Goal: Task Accomplishment & Management: Use online tool/utility

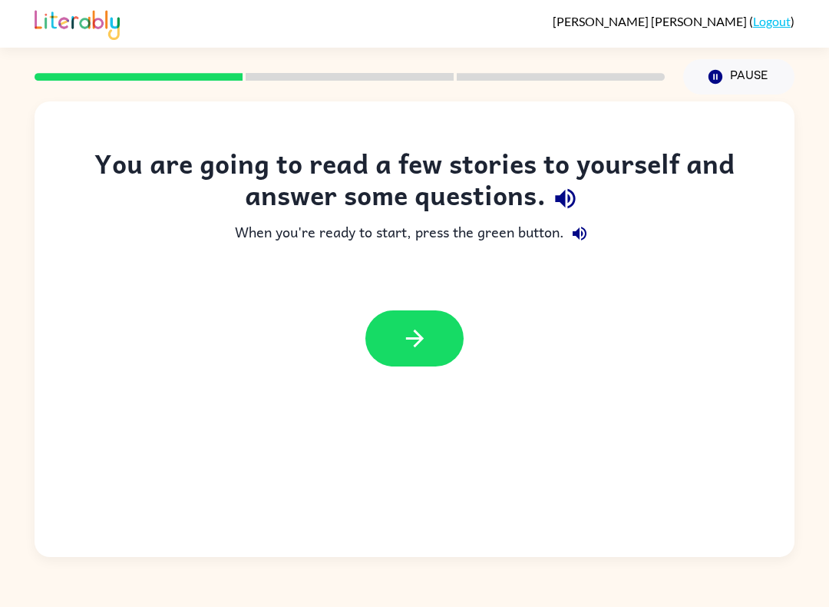
click at [436, 340] on button "button" at bounding box center [414, 338] width 98 height 56
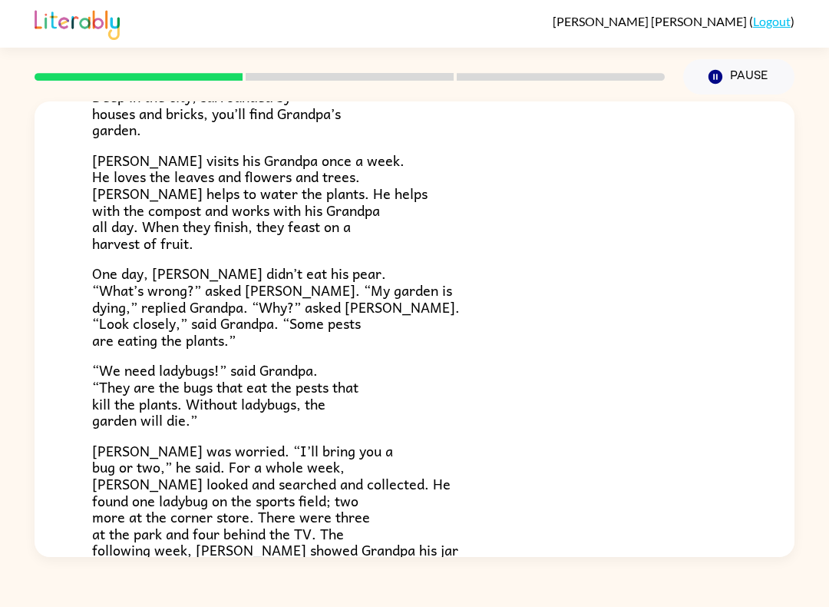
scroll to position [141, 0]
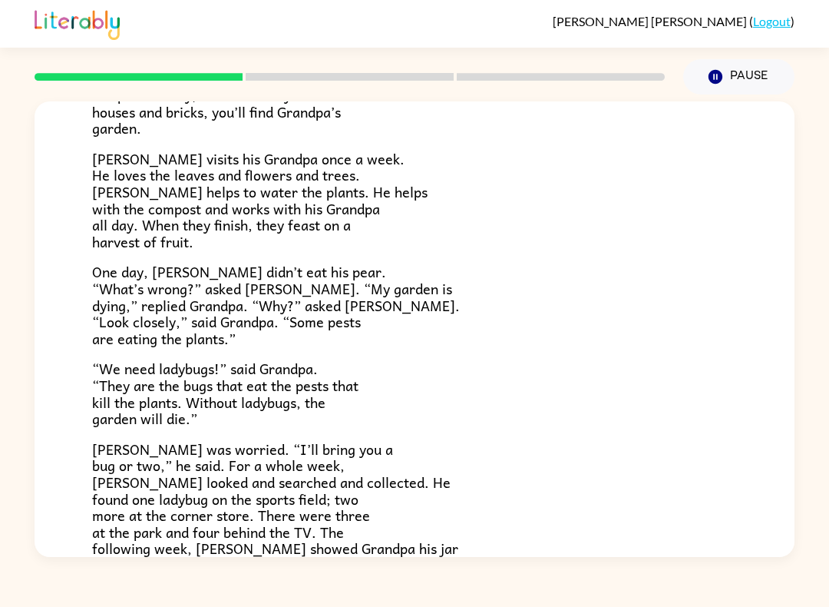
click at [741, 80] on button "Pause Pause" at bounding box center [738, 76] width 111 height 35
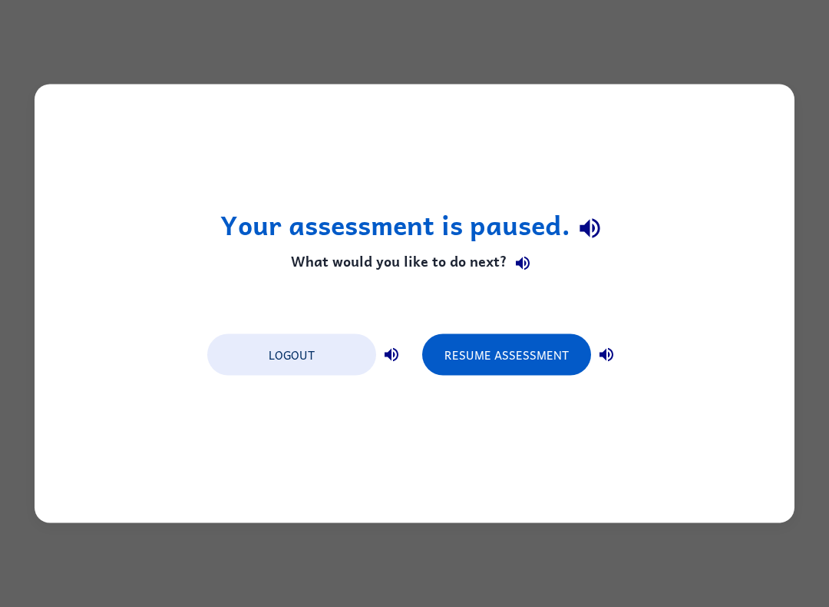
click at [300, 347] on button "Logout" at bounding box center [291, 354] width 169 height 41
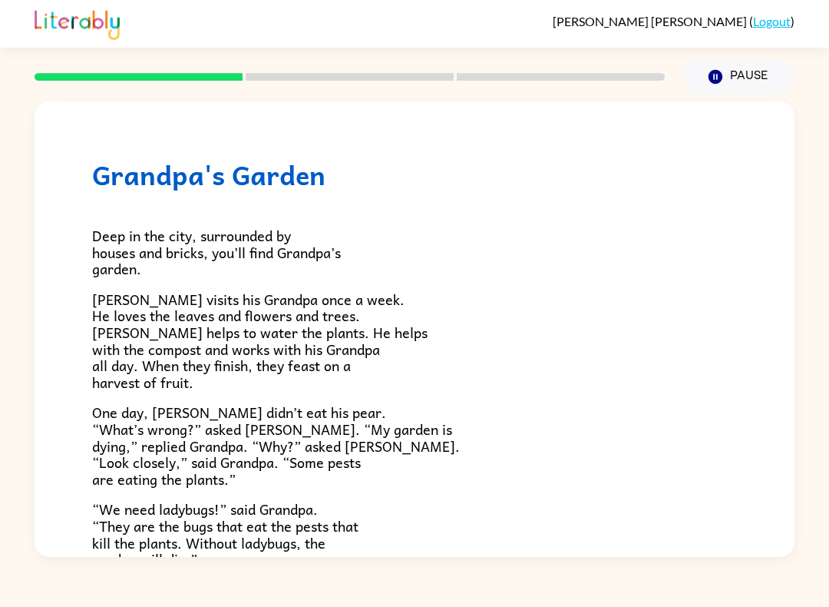
click at [744, 84] on button "Pause Pause" at bounding box center [738, 76] width 111 height 35
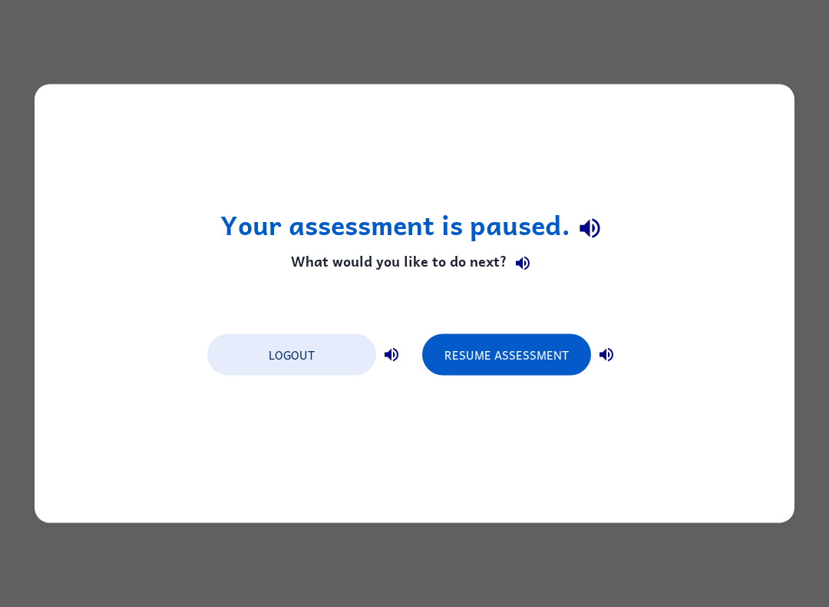
click at [533, 362] on button "Resume Assessment" at bounding box center [506, 354] width 169 height 41
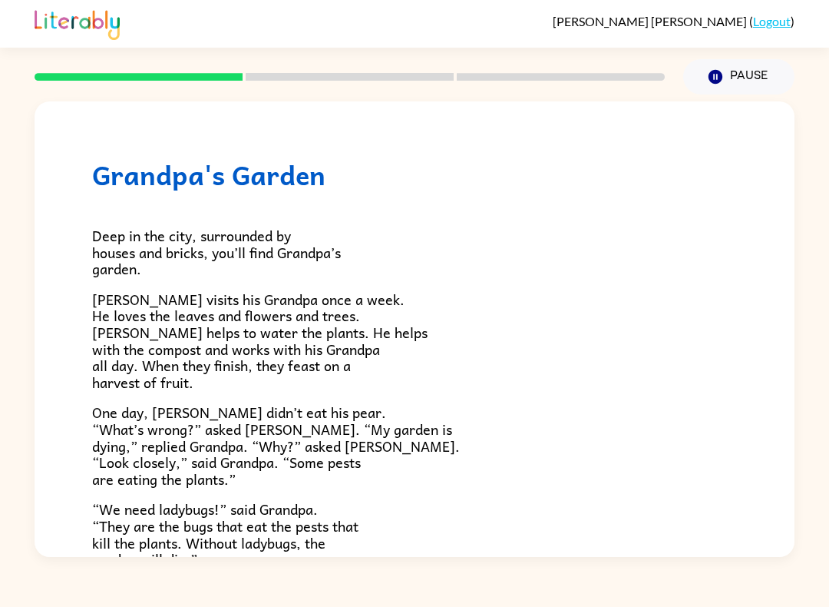
click at [369, 88] on div at bounding box center [349, 77] width 649 height 54
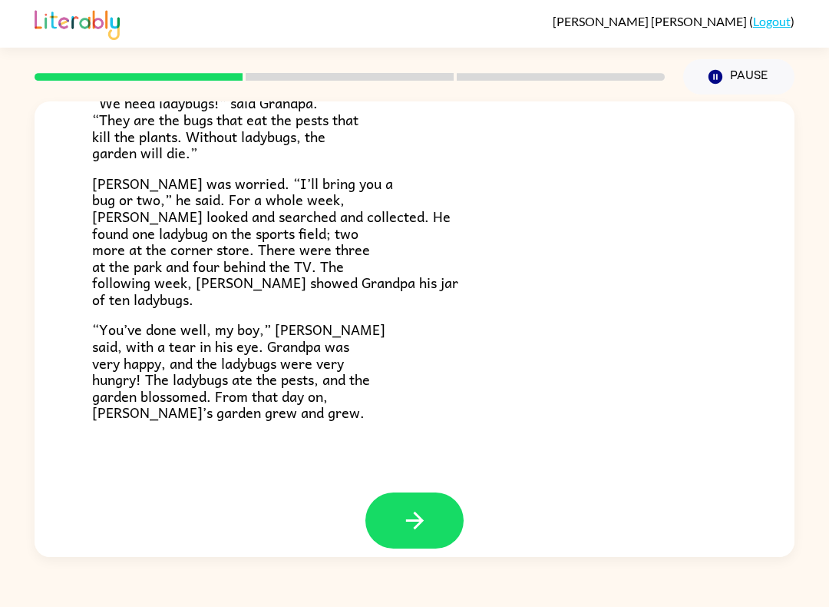
scroll to position [405, 0]
click at [448, 504] on button "button" at bounding box center [414, 521] width 98 height 56
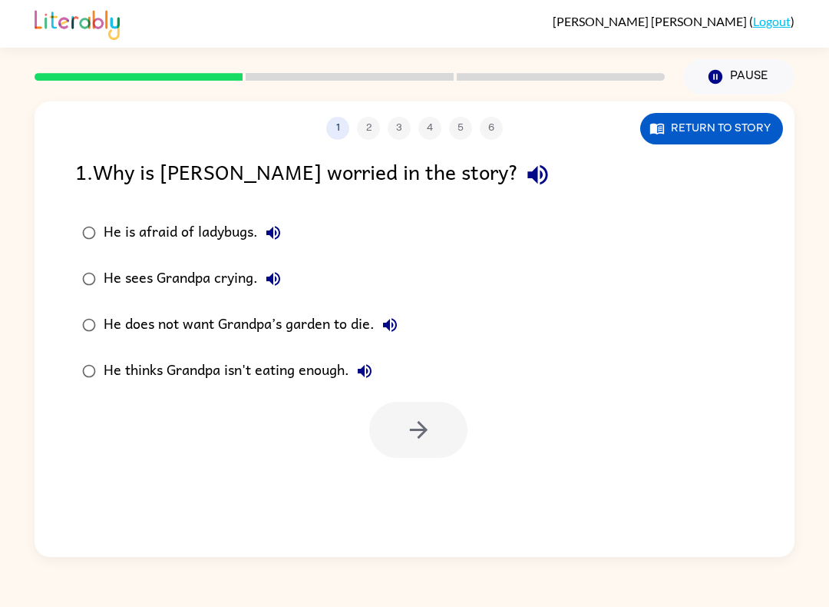
scroll to position [0, 0]
click at [164, 273] on div "He sees Grandpa crying." at bounding box center [196, 278] width 185 height 31
click at [412, 412] on button "button" at bounding box center [418, 430] width 98 height 56
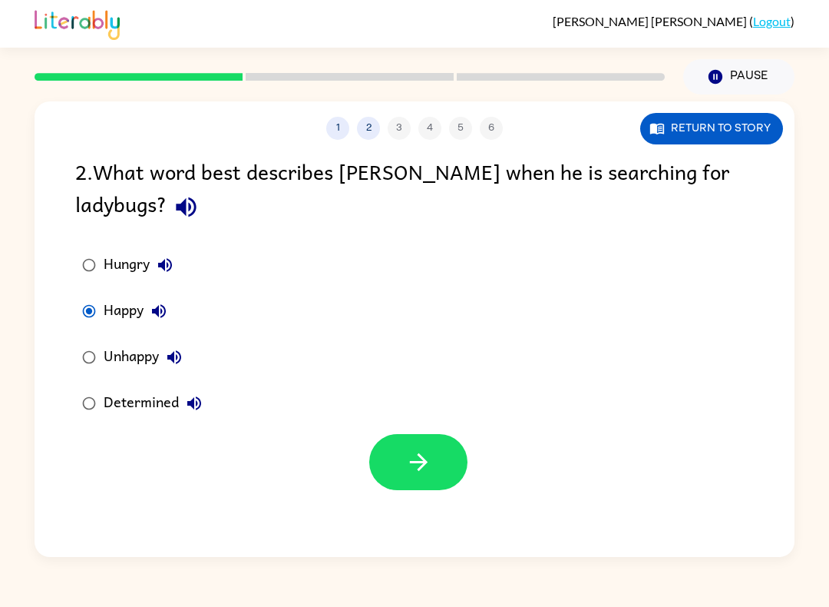
click at [460, 452] on button "button" at bounding box center [418, 462] width 98 height 56
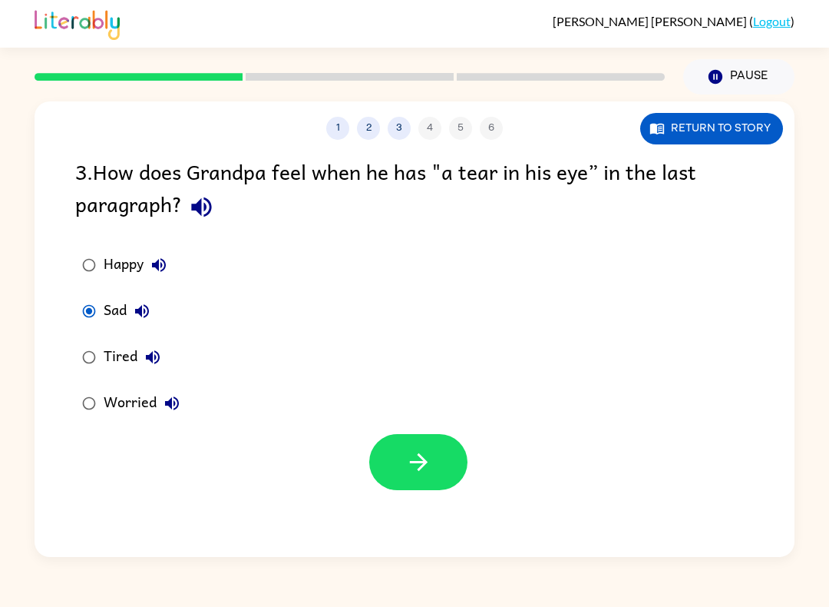
click at [107, 402] on div "Worried" at bounding box center [146, 403] width 84 height 31
click at [442, 462] on button "button" at bounding box center [418, 462] width 98 height 56
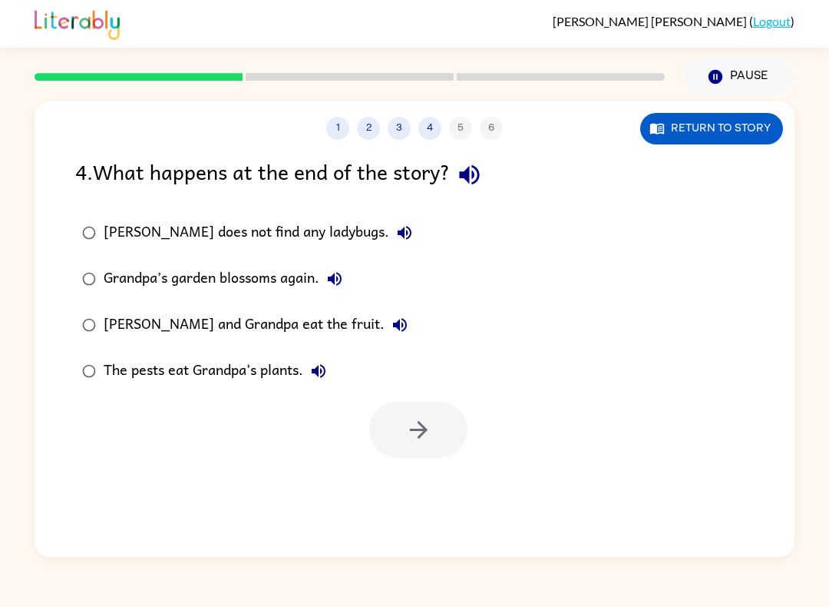
click at [117, 273] on div "Grandpa’s garden blossoms again." at bounding box center [227, 278] width 246 height 31
click at [422, 430] on icon "button" at bounding box center [418, 430] width 18 height 18
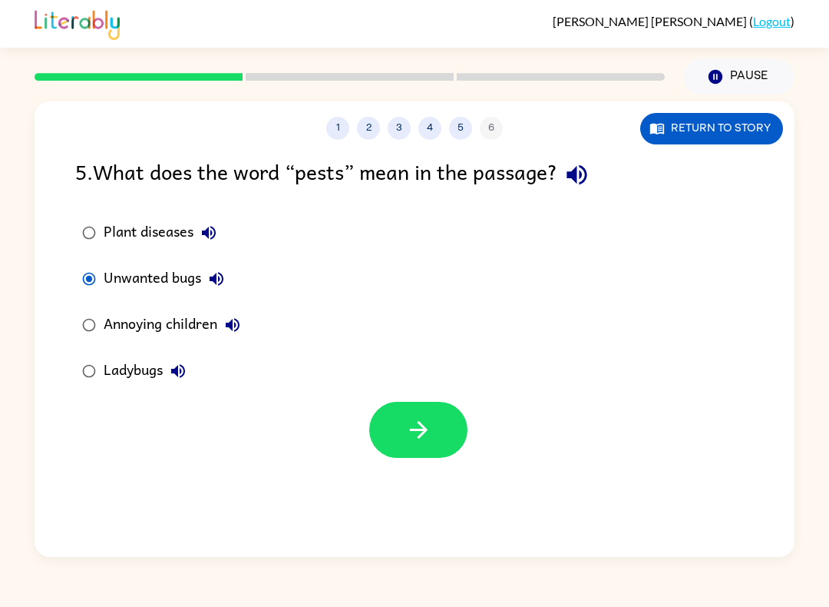
click at [402, 441] on button "button" at bounding box center [418, 430] width 98 height 56
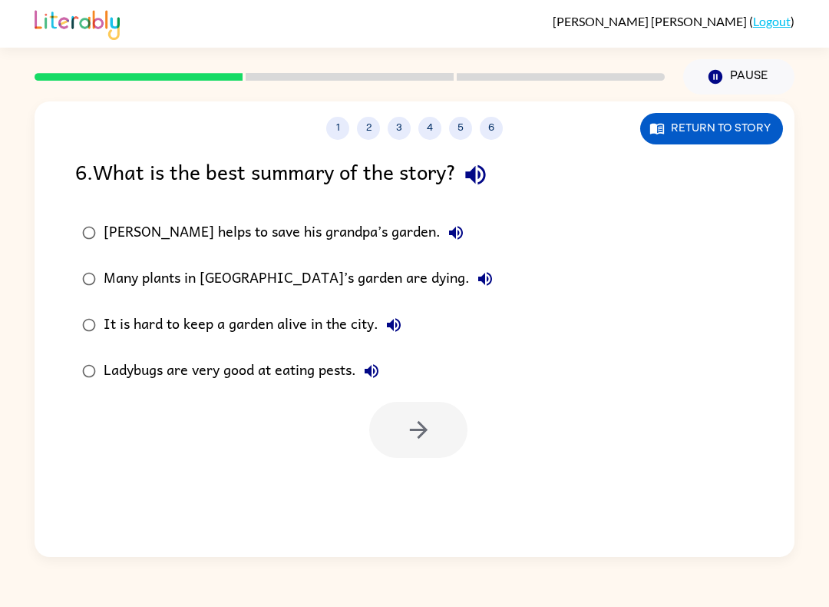
click at [290, 222] on div "Amir helps to save his grandpa’s garden." at bounding box center [288, 232] width 368 height 31
click at [431, 443] on icon "button" at bounding box center [418, 429] width 27 height 27
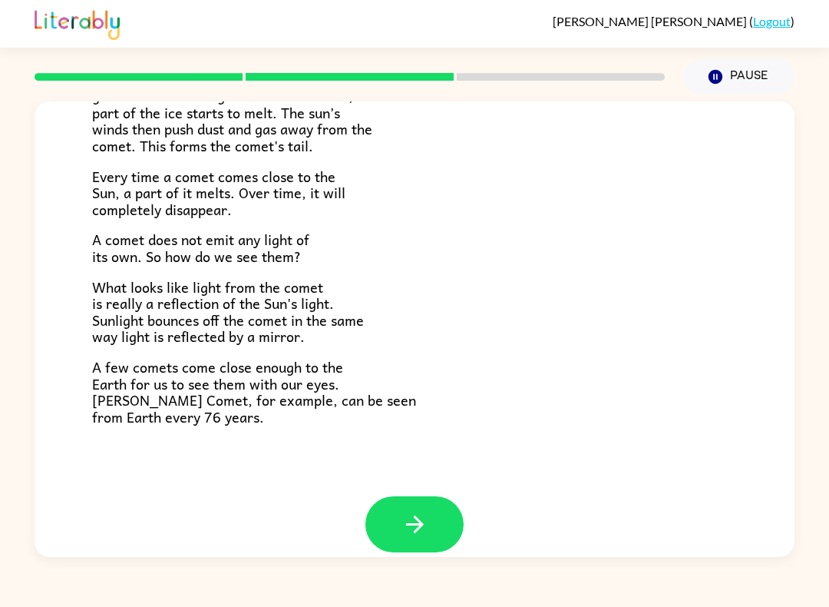
scroll to position [289, 0]
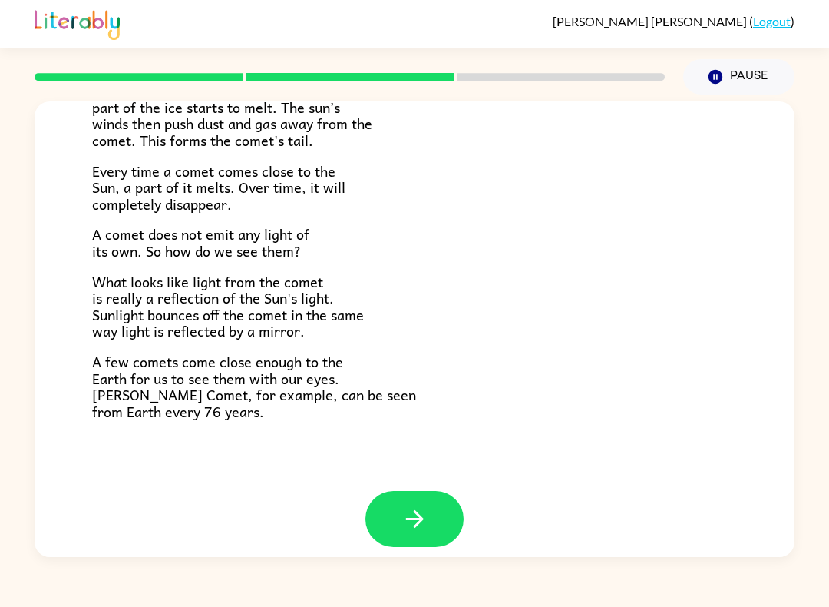
click at [419, 505] on icon "button" at bounding box center [415, 518] width 27 height 27
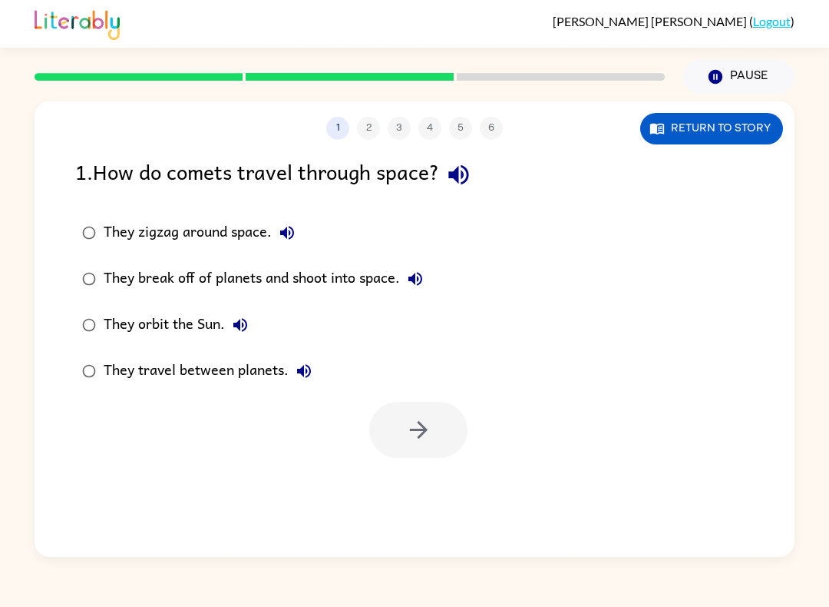
scroll to position [0, 0]
click at [101, 307] on label "They orbit the Sun." at bounding box center [253, 325] width 372 height 46
click at [423, 446] on button "button" at bounding box center [418, 430] width 98 height 56
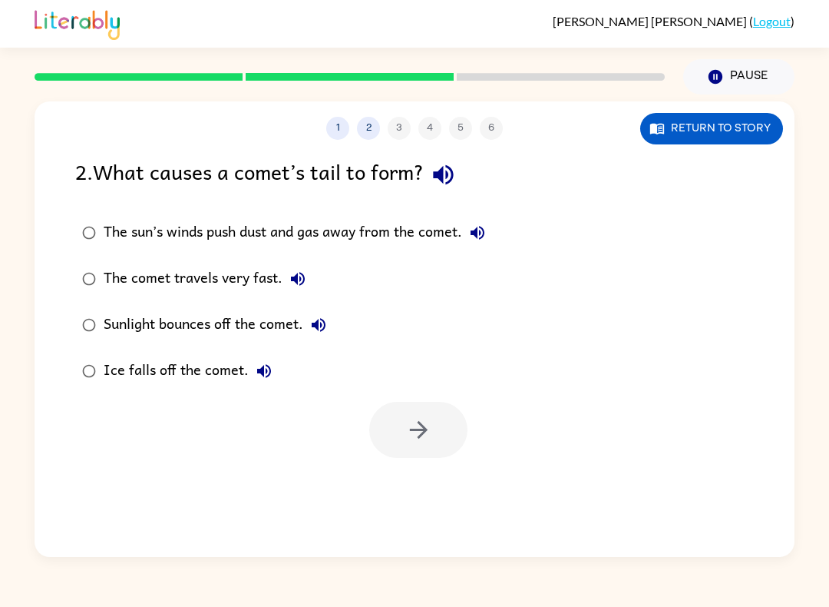
click at [120, 223] on div "The sun’s winds push dust and gas away from the comet." at bounding box center [298, 232] width 389 height 31
click at [405, 414] on button "button" at bounding box center [418, 430] width 98 height 56
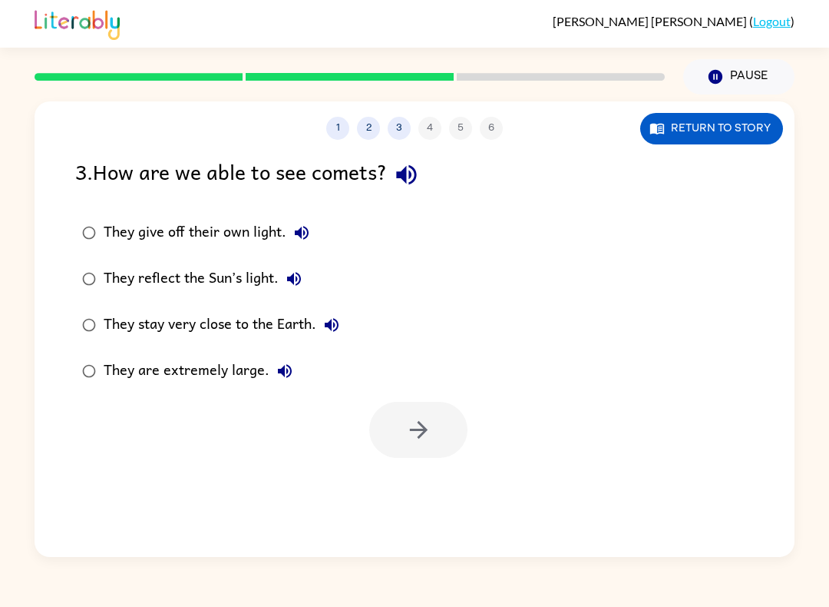
click at [719, 143] on button "Return to story" at bounding box center [711, 128] width 143 height 31
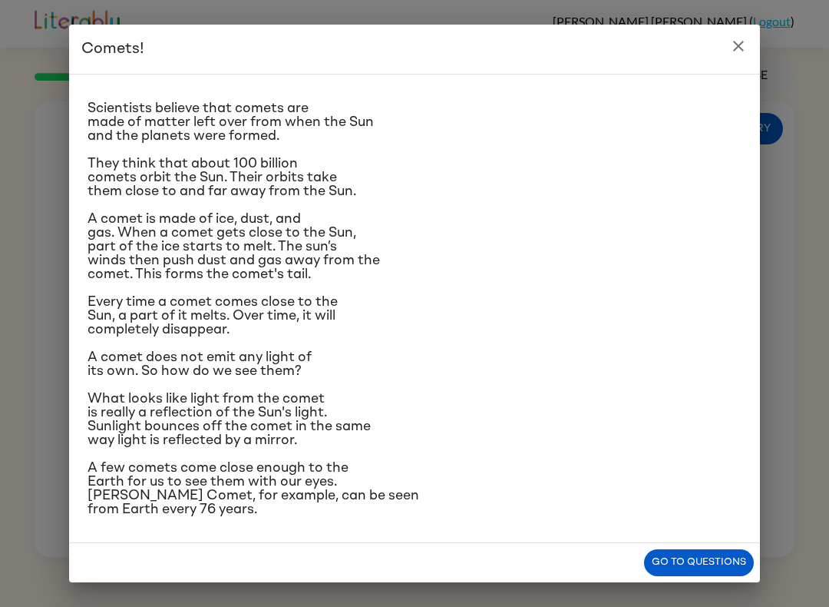
scroll to position [132, 0]
click at [753, 41] on button "close" at bounding box center [738, 46] width 31 height 31
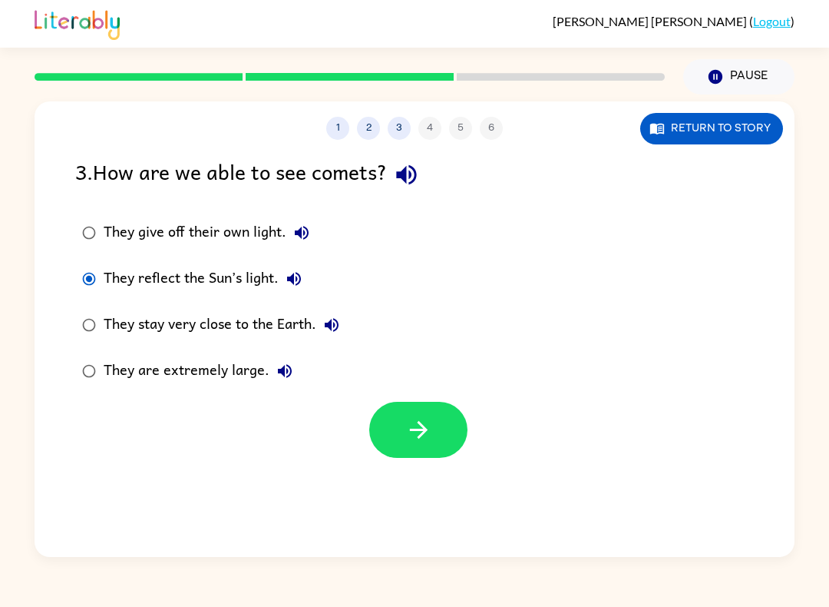
click at [435, 436] on button "button" at bounding box center [418, 430] width 98 height 56
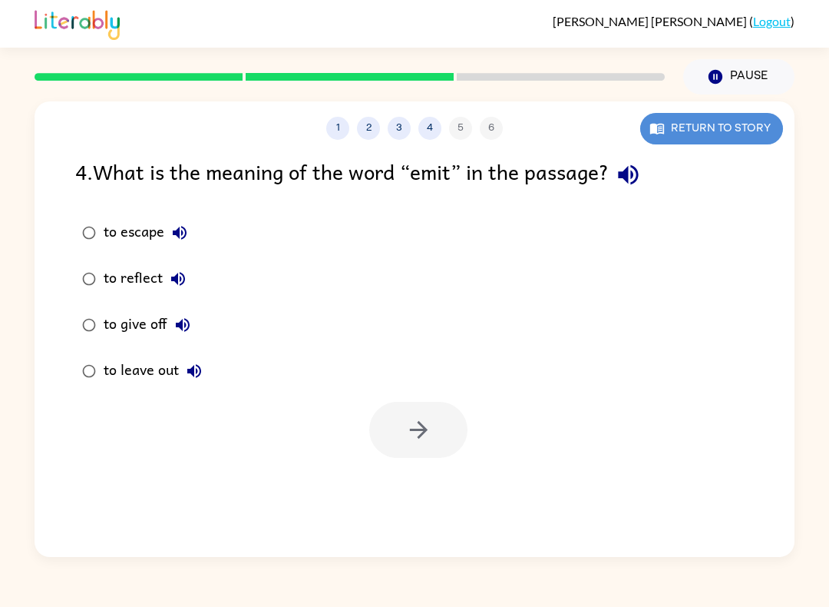
click at [713, 128] on button "Return to story" at bounding box center [711, 128] width 143 height 31
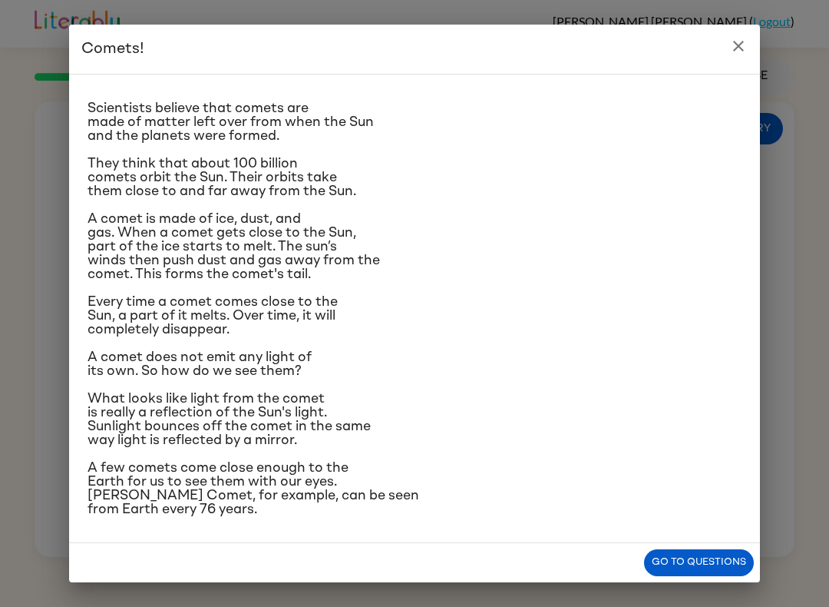
click at [733, 55] on icon "close" at bounding box center [738, 46] width 18 height 18
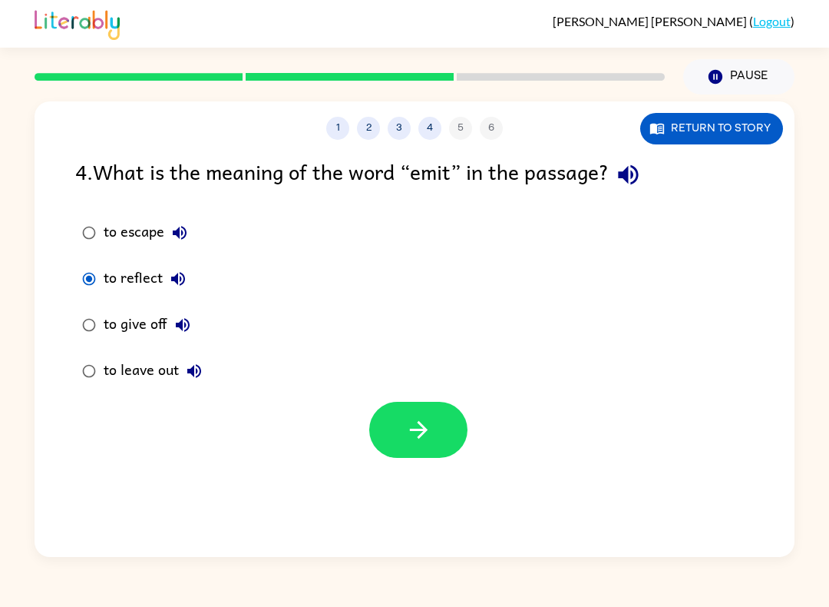
click at [417, 411] on button "button" at bounding box center [418, 430] width 98 height 56
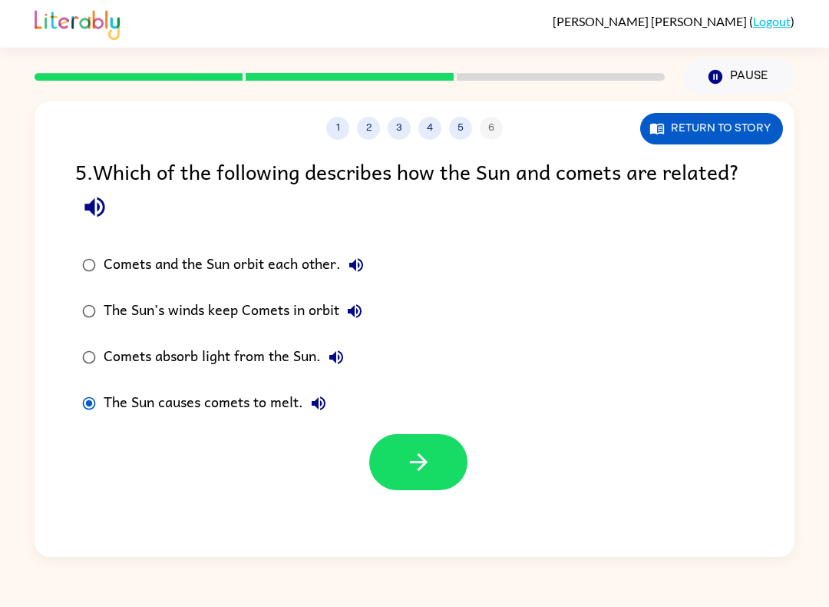
click at [396, 490] on button "button" at bounding box center [418, 462] width 98 height 56
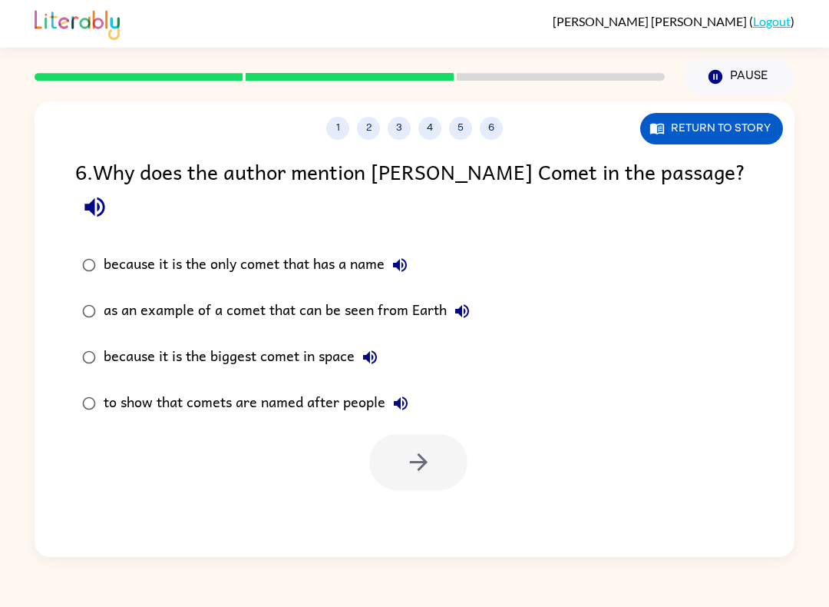
click at [107, 250] on div "because it is the only comet that has a name" at bounding box center [260, 265] width 312 height 31
click at [414, 448] on icon "button" at bounding box center [418, 461] width 27 height 27
